Goal: Information Seeking & Learning: Obtain resource

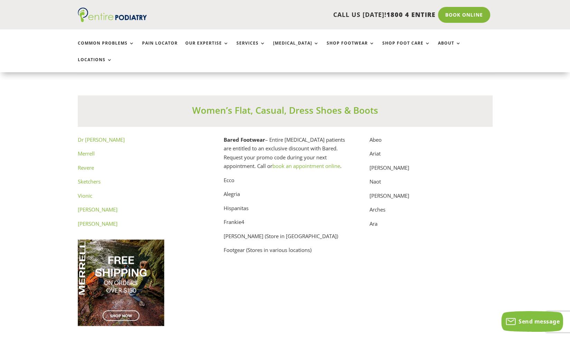
scroll to position [3495, 0]
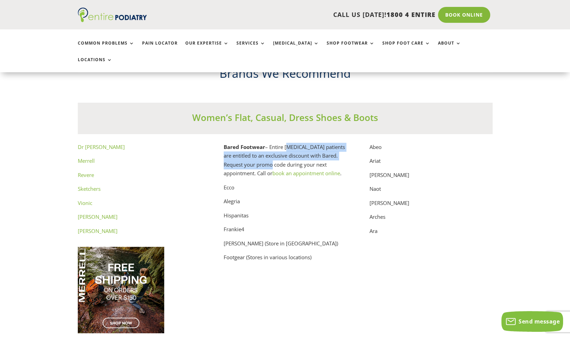
drag, startPoint x: 285, startPoint y: 138, endPoint x: 286, endPoint y: 153, distance: 14.5
click at [286, 153] on p "Bared Footwear – Entire [MEDICAL_DATA] patients are entitled to an exclusive di…" at bounding box center [285, 163] width 123 height 40
drag, startPoint x: 286, startPoint y: 153, endPoint x: 287, endPoint y: 133, distance: 19.4
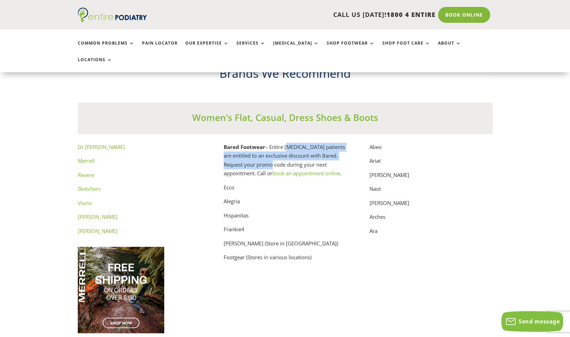
drag, startPoint x: 287, startPoint y: 133, endPoint x: 286, endPoint y: 153, distance: 19.7
click at [286, 153] on p "Bared Footwear – Entire [MEDICAL_DATA] patients are entitled to an exclusive di…" at bounding box center [285, 163] width 123 height 40
drag, startPoint x: 286, startPoint y: 153, endPoint x: 285, endPoint y: 137, distance: 16.3
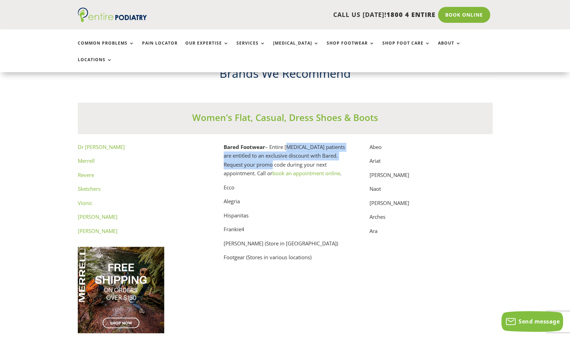
click at [285, 143] on p "Bared Footwear – Entire [MEDICAL_DATA] patients are entitled to an exclusive di…" at bounding box center [285, 163] width 123 height 40
drag, startPoint x: 285, startPoint y: 137, endPoint x: 285, endPoint y: 151, distance: 13.8
click at [285, 151] on p "Bared Footwear – Entire [MEDICAL_DATA] patients are entitled to an exclusive di…" at bounding box center [285, 163] width 123 height 40
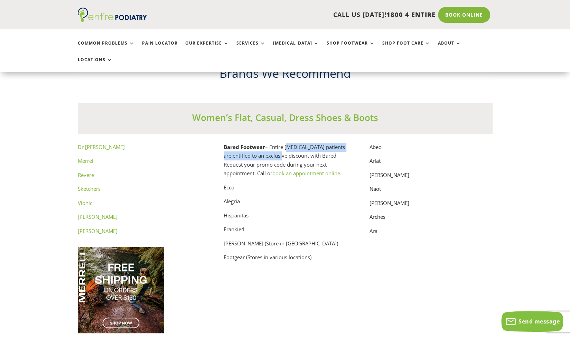
drag, startPoint x: 285, startPoint y: 151, endPoint x: 285, endPoint y: 138, distance: 12.4
click at [285, 143] on p "Bared Footwear – Entire [MEDICAL_DATA] patients are entitled to an exclusive di…" at bounding box center [285, 163] width 123 height 40
drag, startPoint x: 285, startPoint y: 138, endPoint x: 285, endPoint y: 150, distance: 11.8
click at [285, 150] on p "Bared Footwear – Entire [MEDICAL_DATA] patients are entitled to an exclusive di…" at bounding box center [285, 163] width 123 height 40
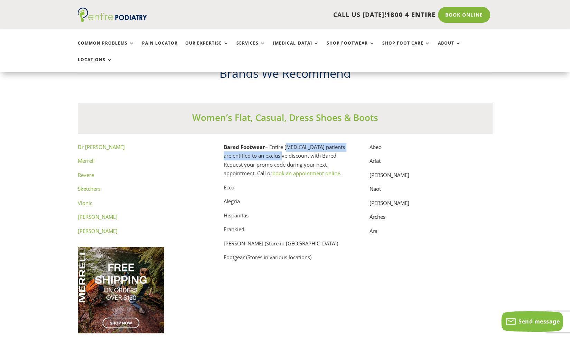
click at [285, 150] on p "Bared Footwear – Entire [MEDICAL_DATA] patients are entitled to an exclusive di…" at bounding box center [285, 163] width 123 height 40
drag, startPoint x: 285, startPoint y: 150, endPoint x: 284, endPoint y: 137, distance: 13.2
click at [284, 143] on p "Bared Footwear – Entire [MEDICAL_DATA] patients are entitled to an exclusive di…" at bounding box center [285, 163] width 123 height 40
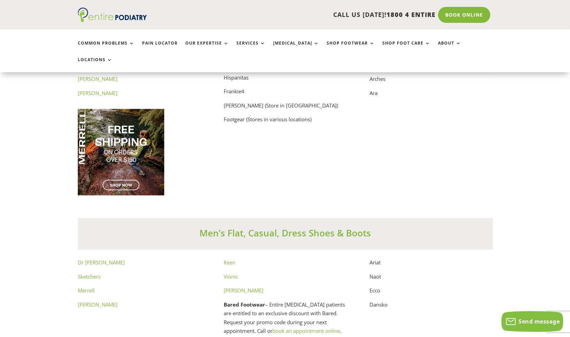
scroll to position [3723, 0]
